Goal: Find specific page/section: Find specific page/section

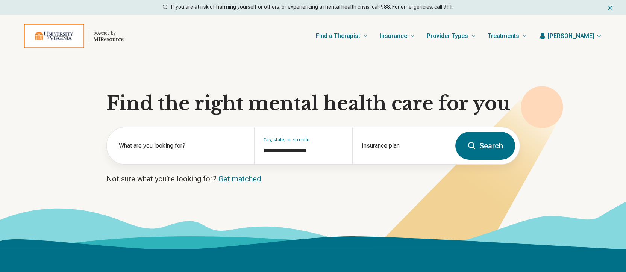
click at [581, 30] on header "powered by Find a Therapist Mental Health Conditions [MEDICAL_DATA] Anxiety [ME…" at bounding box center [313, 36] width 602 height 30
click at [581, 35] on span "[PERSON_NAME]" at bounding box center [571, 36] width 47 height 9
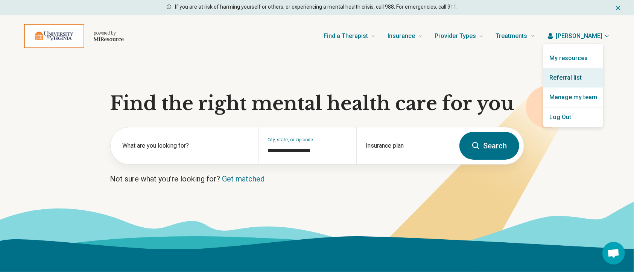
click at [559, 73] on link "Referral list" at bounding box center [573, 78] width 60 height 20
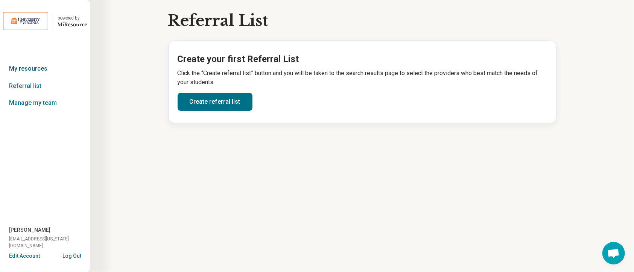
click at [38, 66] on link "My resources" at bounding box center [45, 68] width 90 height 17
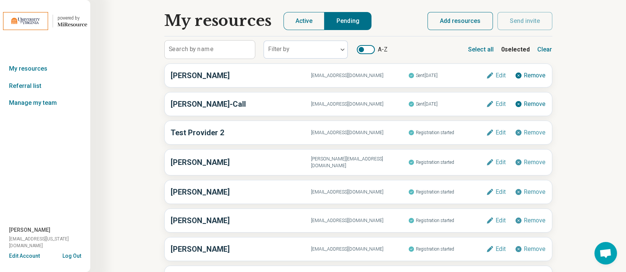
scroll to position [48, 0]
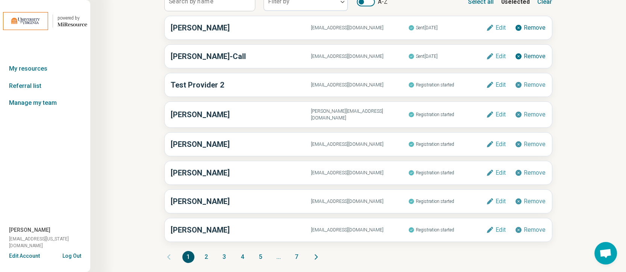
click at [294, 253] on button "7" at bounding box center [297, 257] width 12 height 12
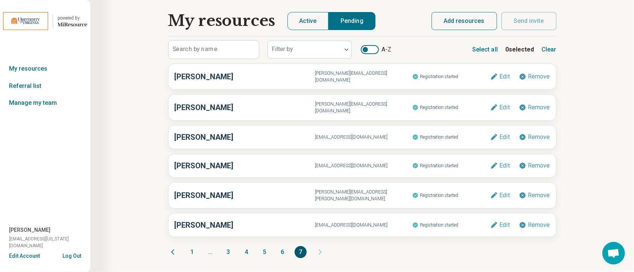
click at [281, 246] on button "6" at bounding box center [282, 252] width 12 height 12
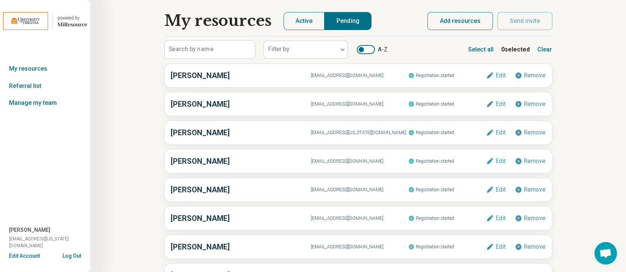
scroll to position [48, 0]
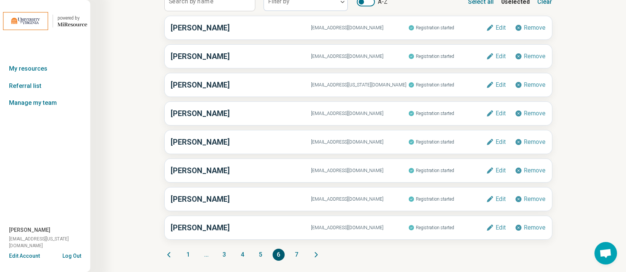
click at [187, 254] on button "1" at bounding box center [188, 255] width 12 height 12
